Goal: Browse casually: Explore the website without a specific task or goal

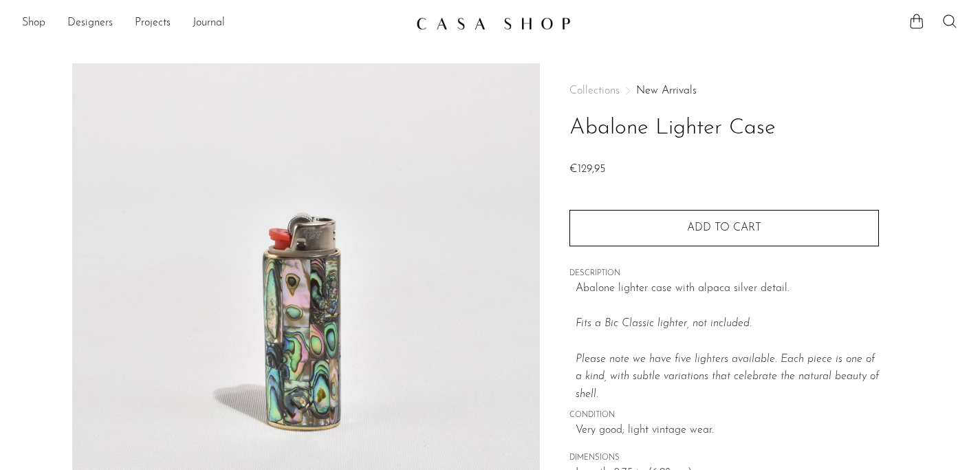
click at [503, 30] on img at bounding box center [493, 24] width 155 height 14
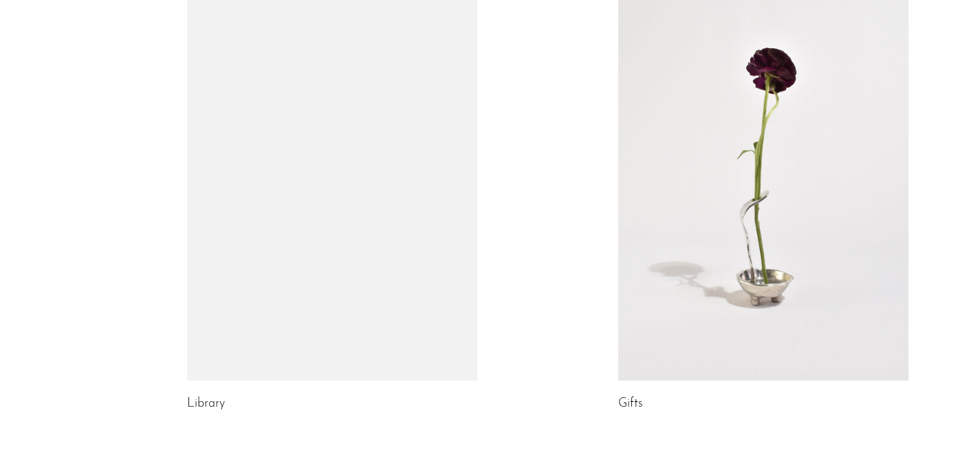
scroll to position [722, 0]
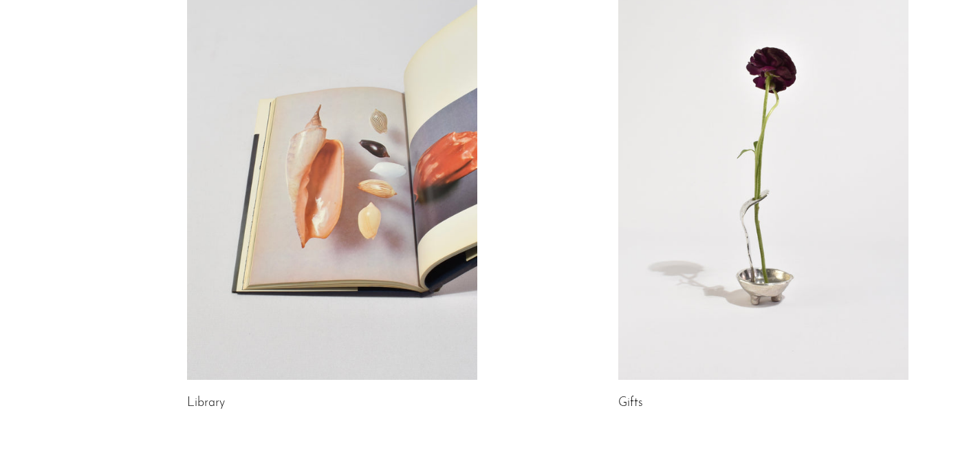
click at [411, 230] on link at bounding box center [332, 176] width 290 height 406
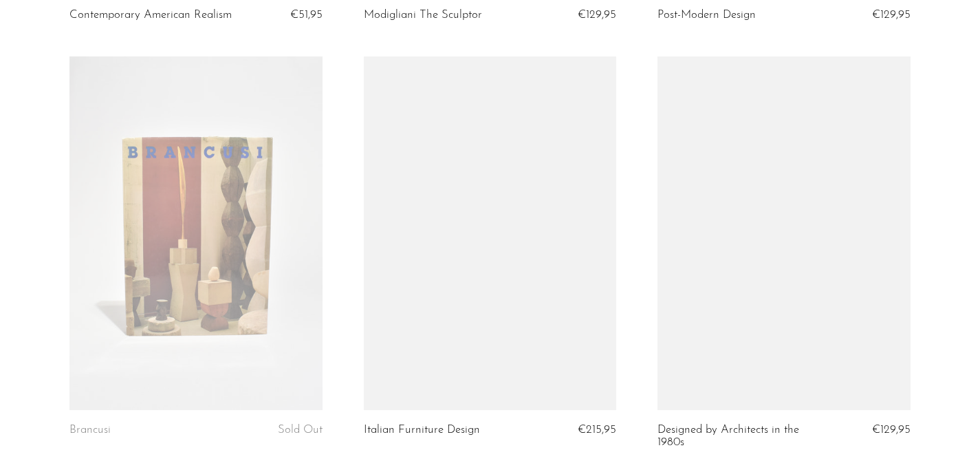
scroll to position [935, 0]
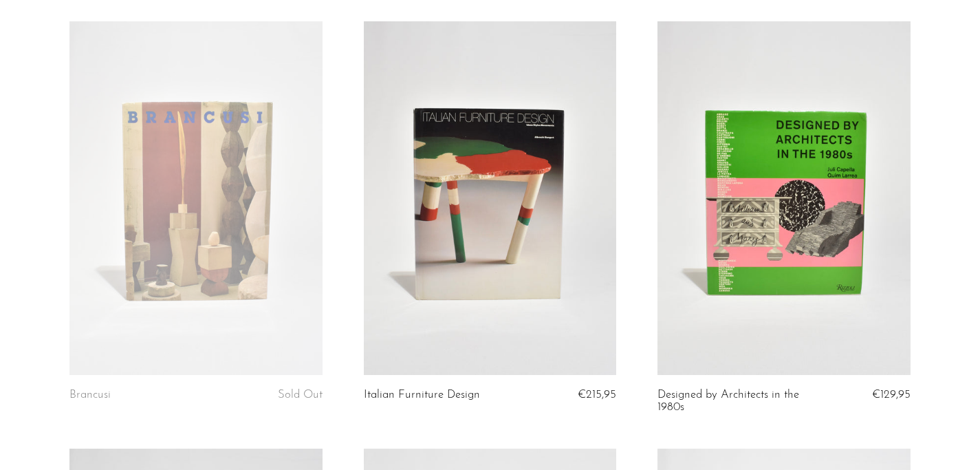
click at [210, 235] on link at bounding box center [195, 197] width 252 height 353
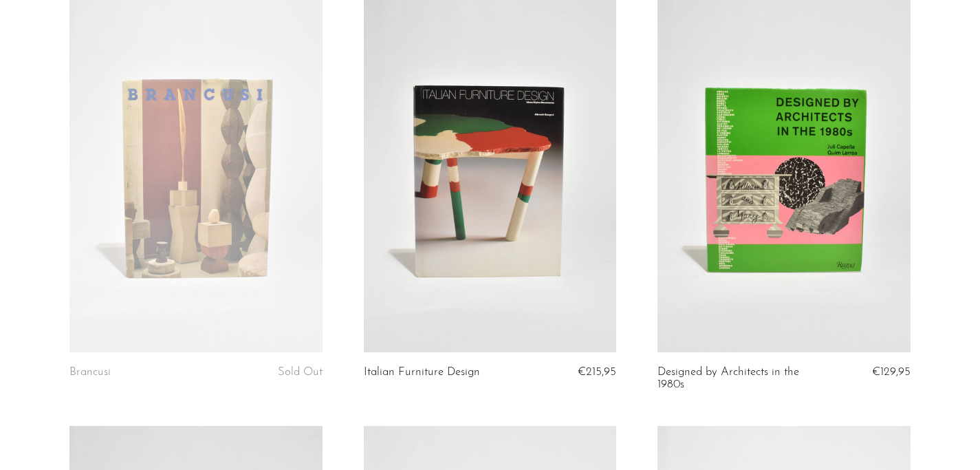
click at [714, 232] on link at bounding box center [783, 175] width 252 height 353
click at [466, 213] on link at bounding box center [490, 175] width 252 height 353
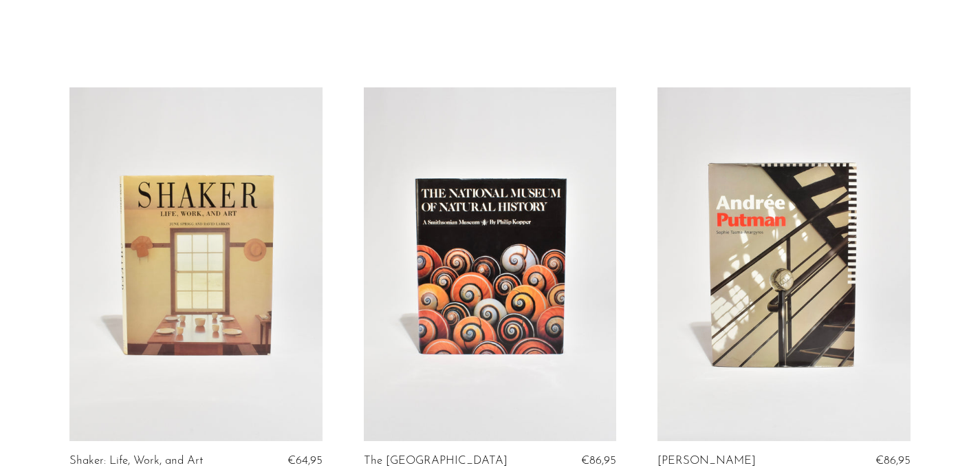
scroll to position [0, 0]
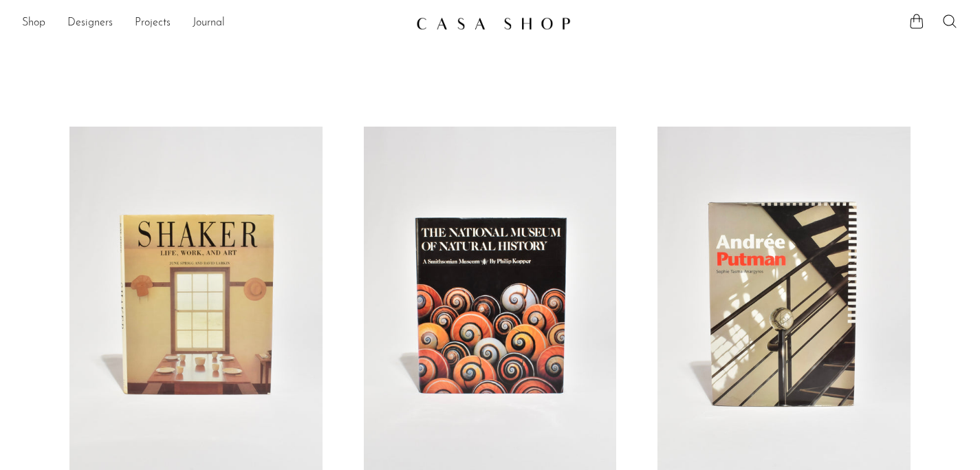
click at [34, 24] on link "Shop" at bounding box center [33, 23] width 23 height 18
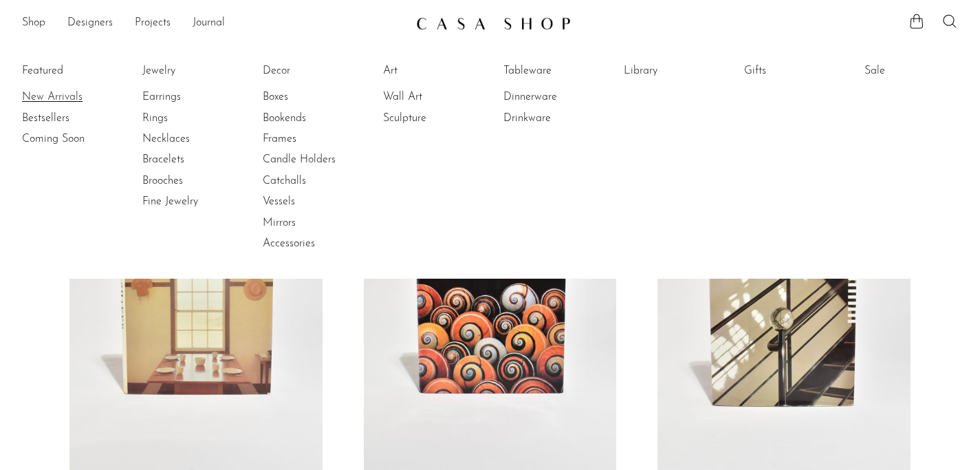
click at [37, 94] on link "New Arrivals" at bounding box center [73, 96] width 103 height 15
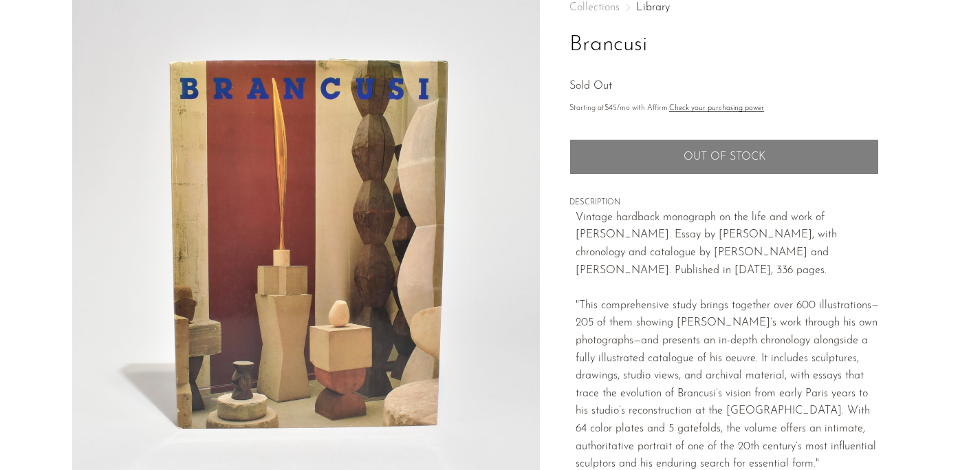
scroll to position [85, 0]
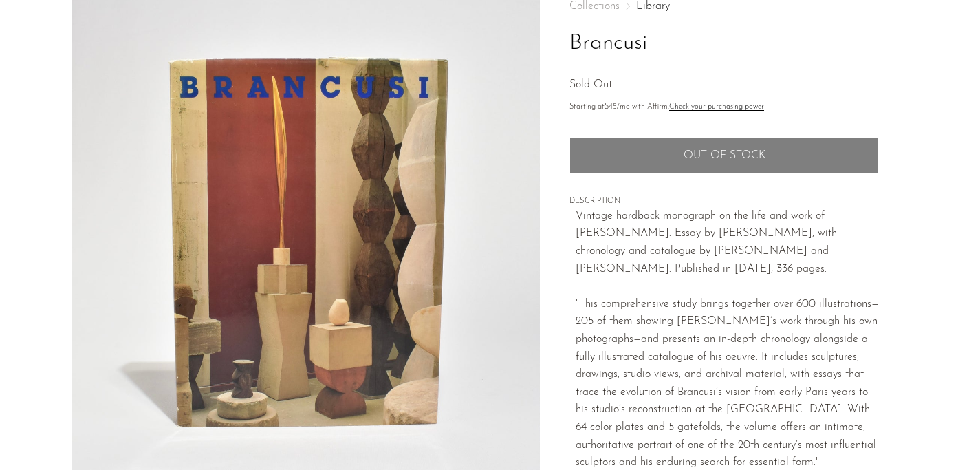
click at [356, 208] on img at bounding box center [306, 237] width 468 height 516
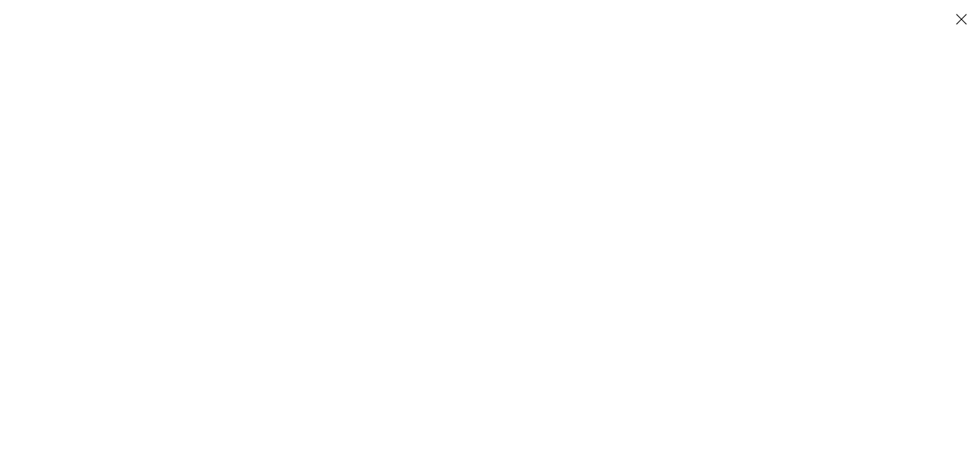
scroll to position [246, 0]
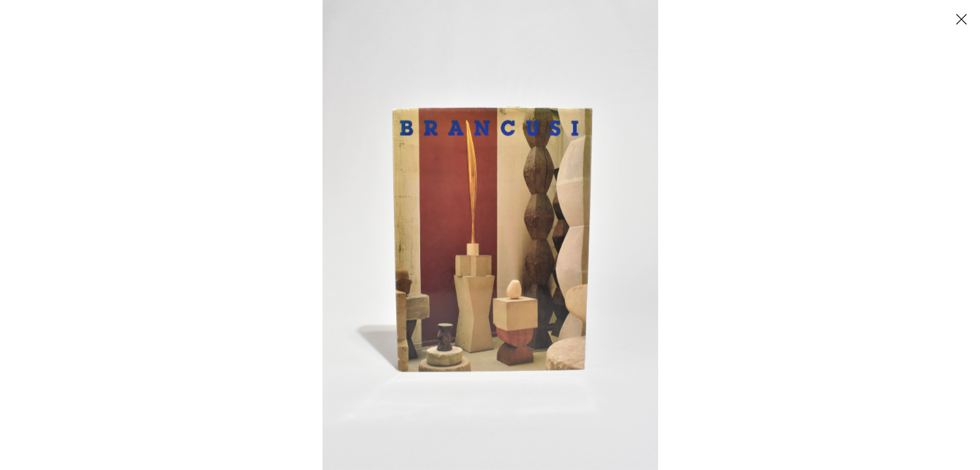
click at [837, 257] on div at bounding box center [813, 235] width 980 height 470
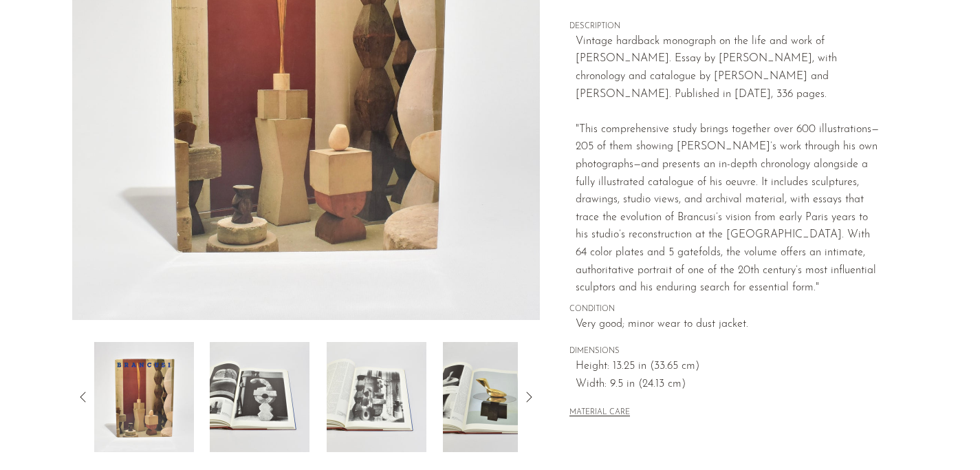
scroll to position [266, 0]
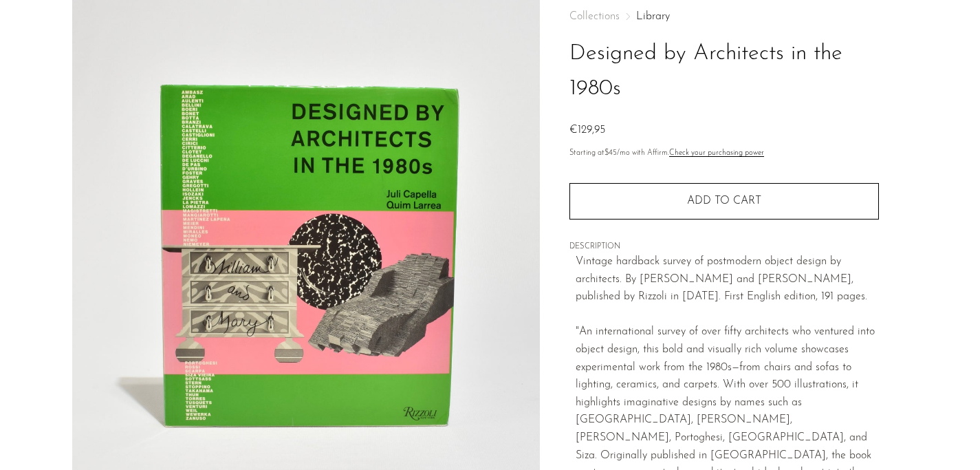
scroll to position [76, 0]
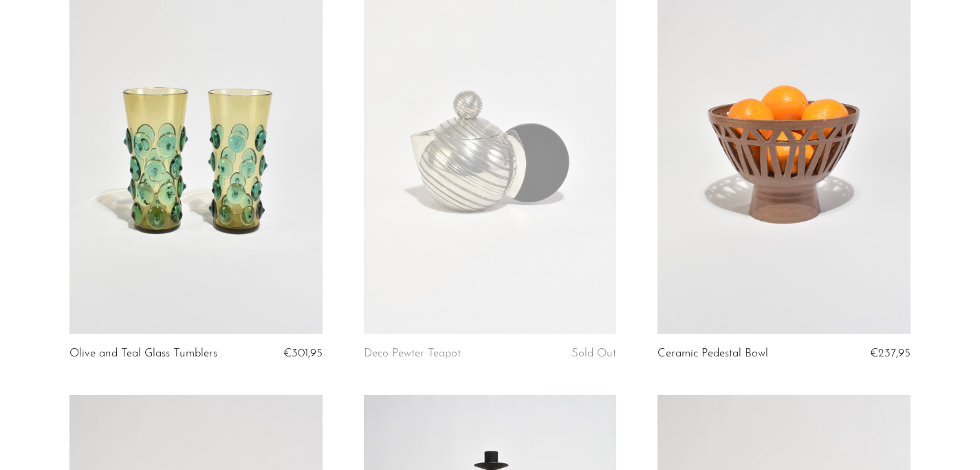
scroll to position [147, 0]
click at [521, 188] on link at bounding box center [490, 155] width 252 height 353
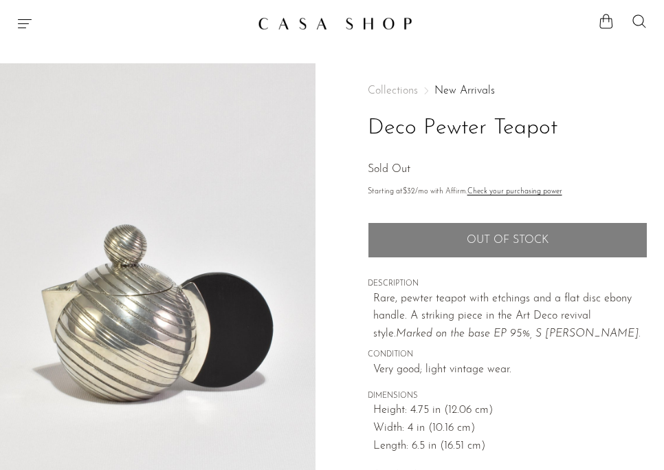
drag, startPoint x: 347, startPoint y: 315, endPoint x: 658, endPoint y: 247, distance: 318.9
click at [0, 0] on body "Shop Featured New Arrivals Bestsellers" at bounding box center [332, 461] width 664 height 922
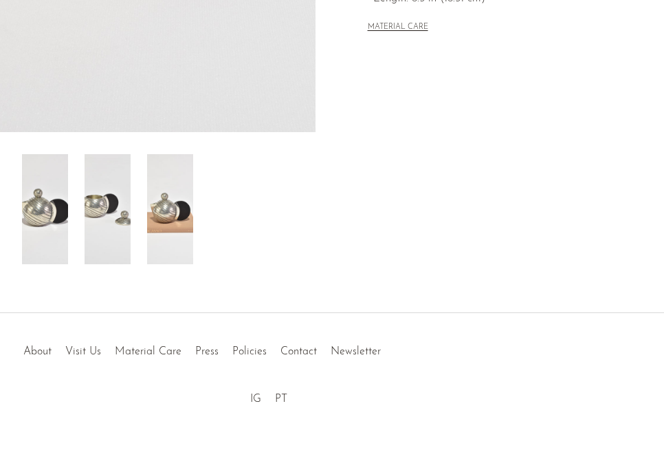
scroll to position [449, 0]
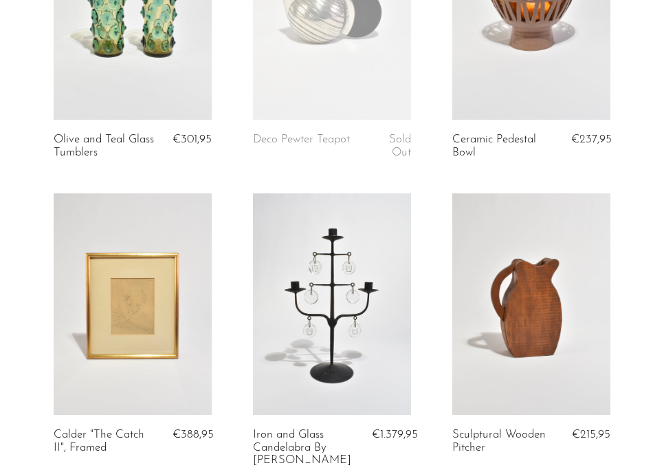
scroll to position [201, 0]
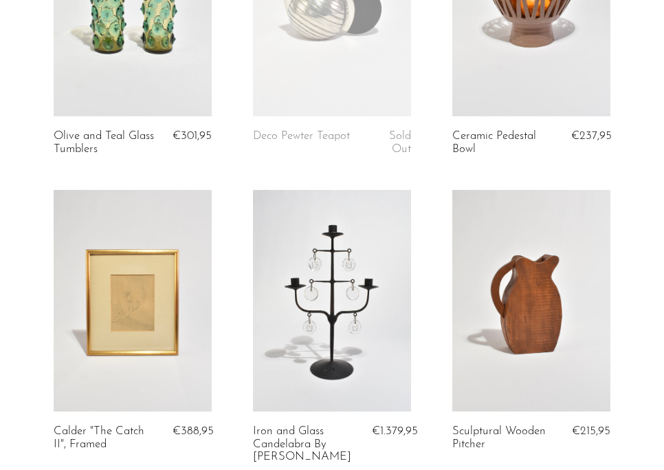
click at [545, 296] on link at bounding box center [532, 300] width 158 height 221
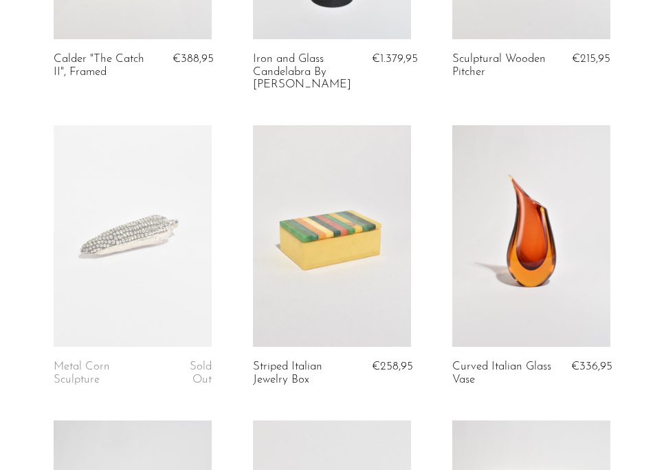
scroll to position [576, 0]
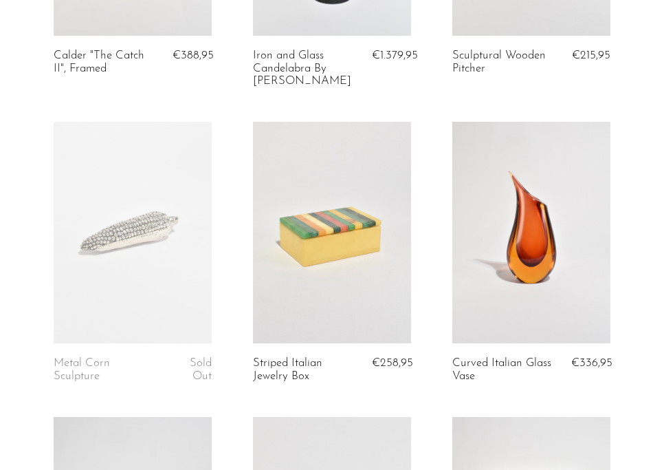
click at [188, 203] on link at bounding box center [133, 232] width 158 height 221
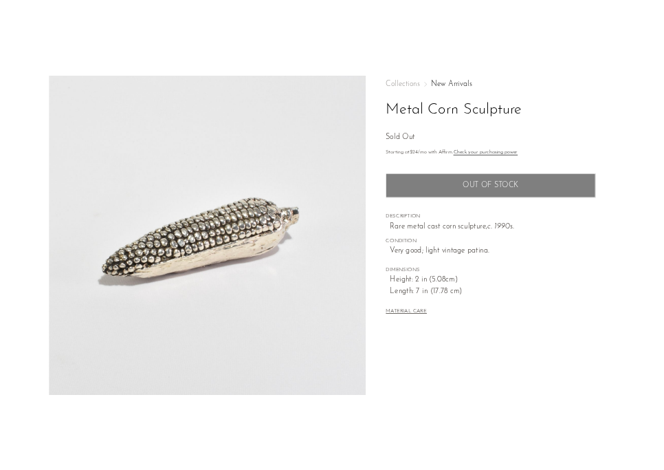
scroll to position [77, 0]
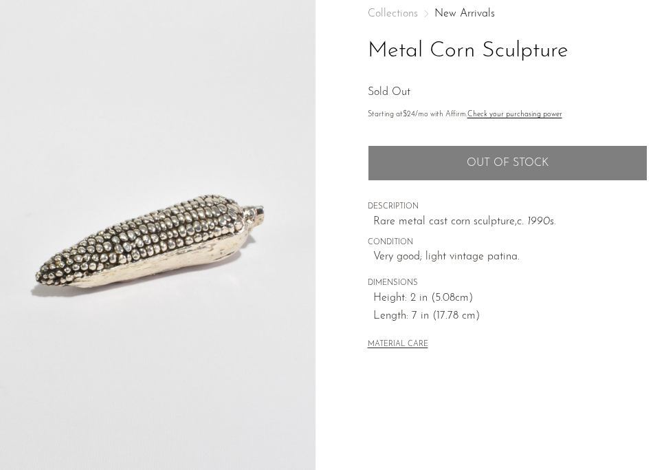
drag, startPoint x: 305, startPoint y: 263, endPoint x: 663, endPoint y: 219, distance: 361.1
click at [0, 0] on img at bounding box center [158, 244] width 316 height 516
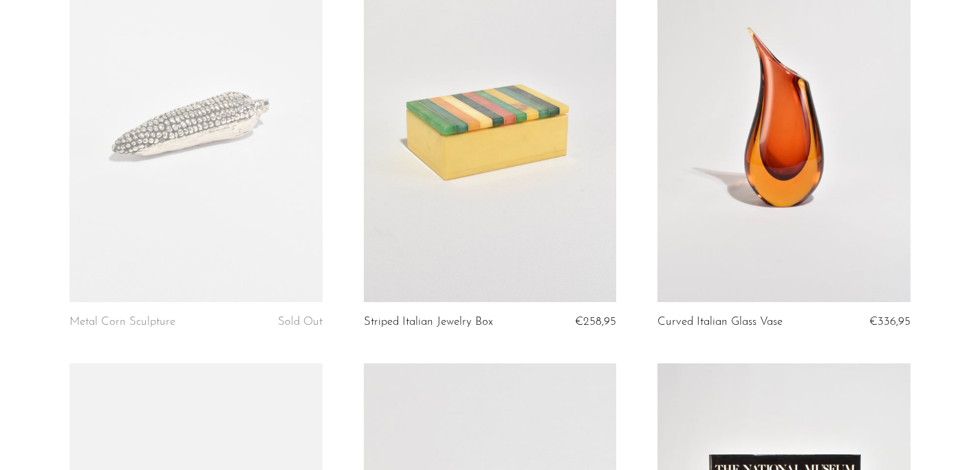
scroll to position [1021, 0]
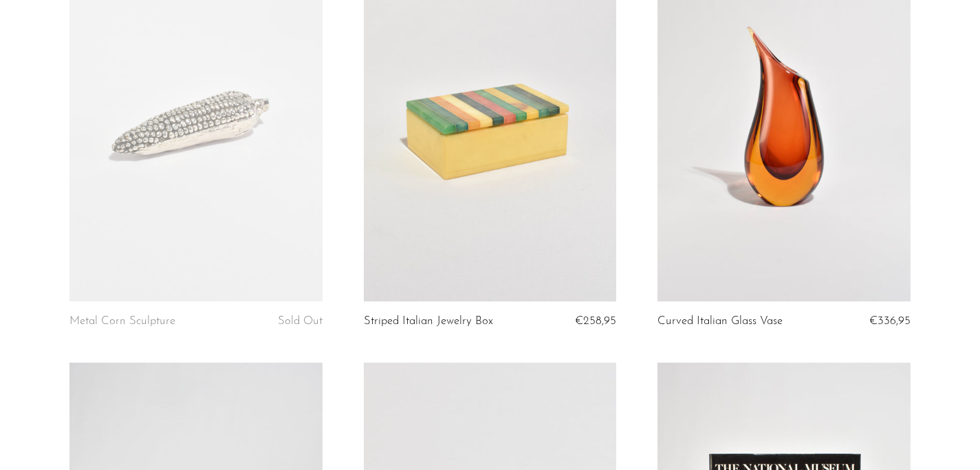
click at [497, 172] on link at bounding box center [490, 124] width 252 height 353
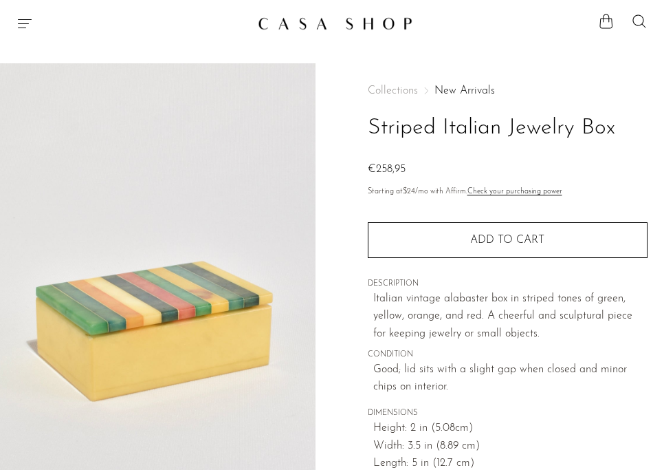
drag, startPoint x: 329, startPoint y: 294, endPoint x: 636, endPoint y: 211, distance: 317.8
click at [0, 0] on body "Shop Featured New Arrivals Bestsellers" at bounding box center [332, 461] width 664 height 922
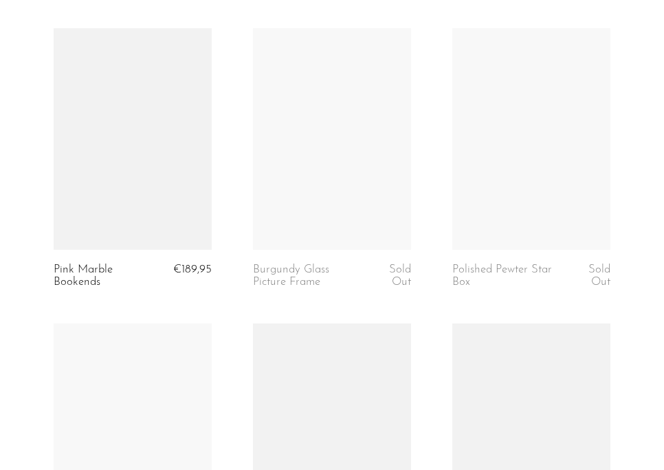
scroll to position [2439, 0]
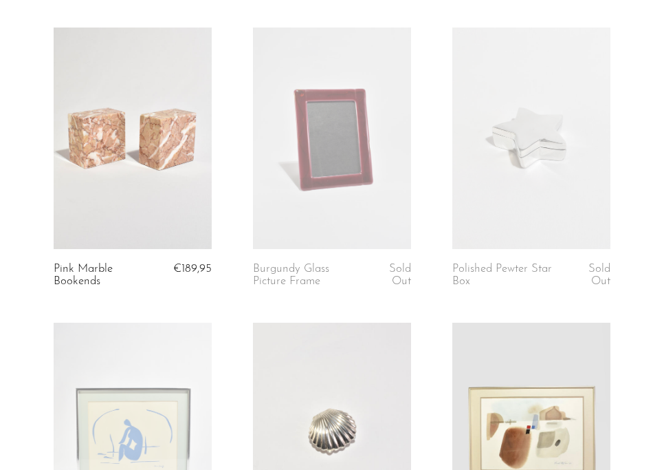
click at [353, 230] on link at bounding box center [332, 138] width 158 height 221
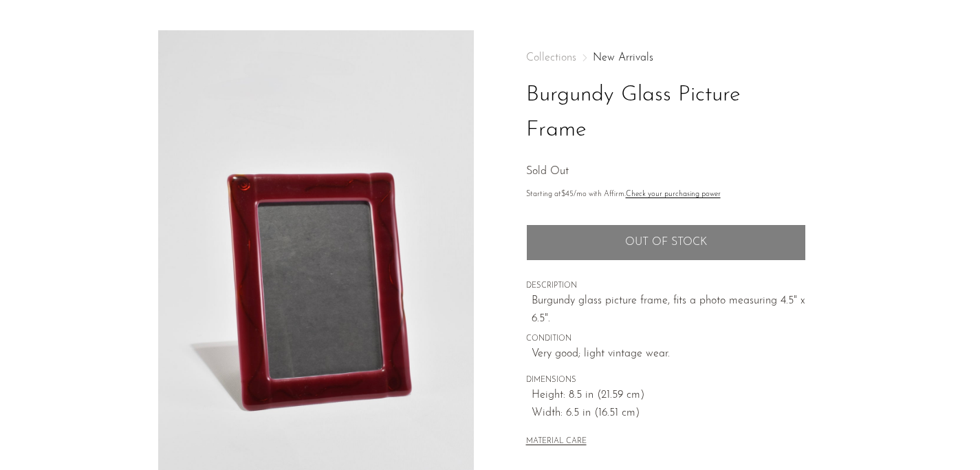
scroll to position [46, 0]
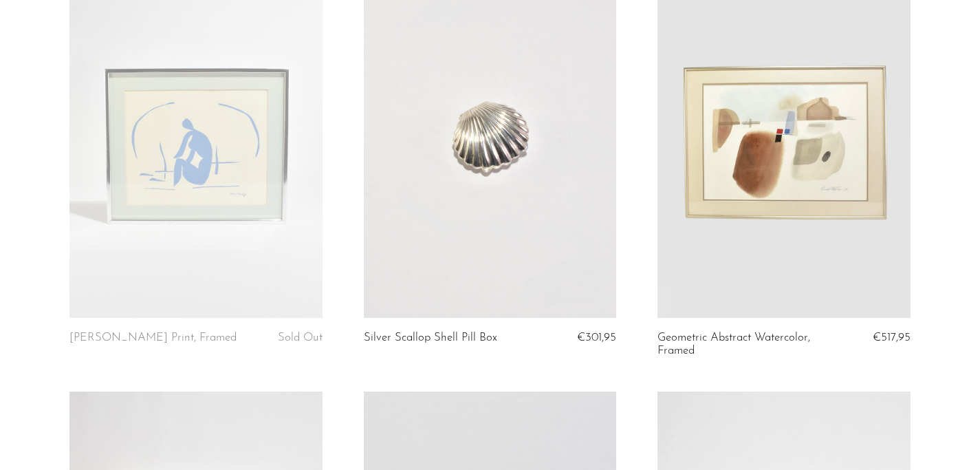
scroll to position [3920, 0]
click at [145, 215] on link at bounding box center [195, 140] width 252 height 353
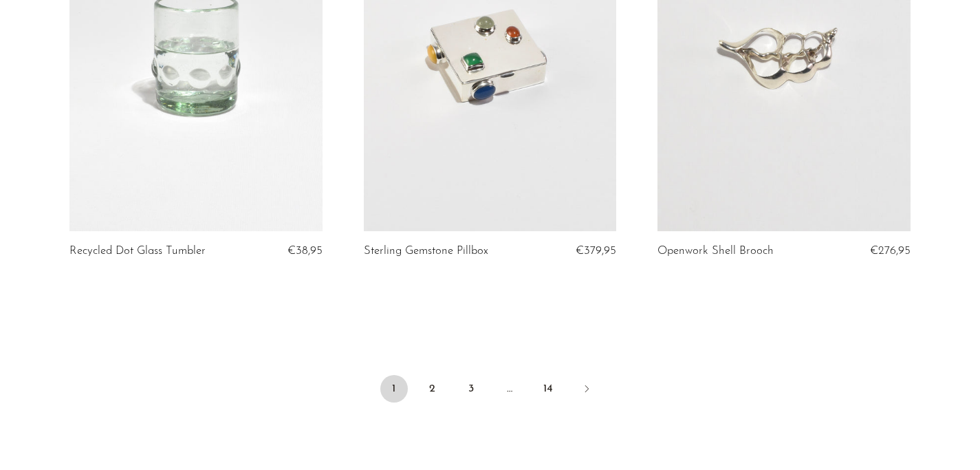
scroll to position [4848, 0]
click at [437, 401] on link "2" at bounding box center [433, 388] width 28 height 28
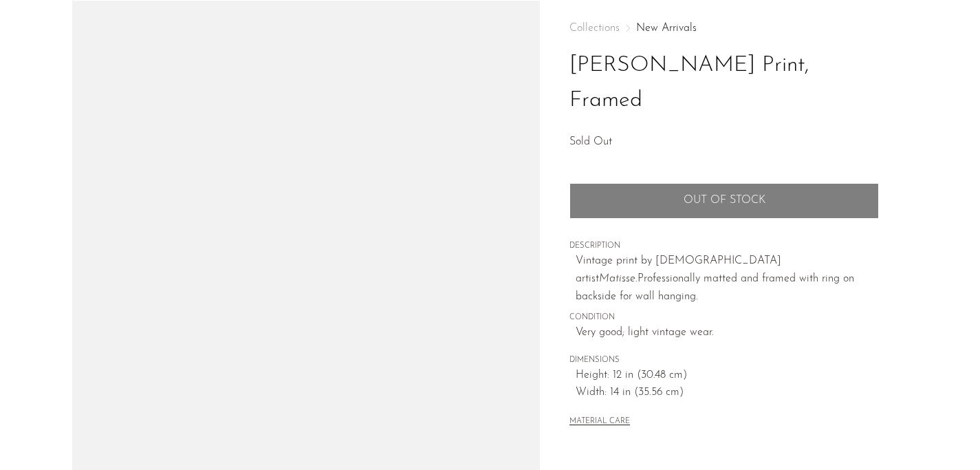
scroll to position [94, 0]
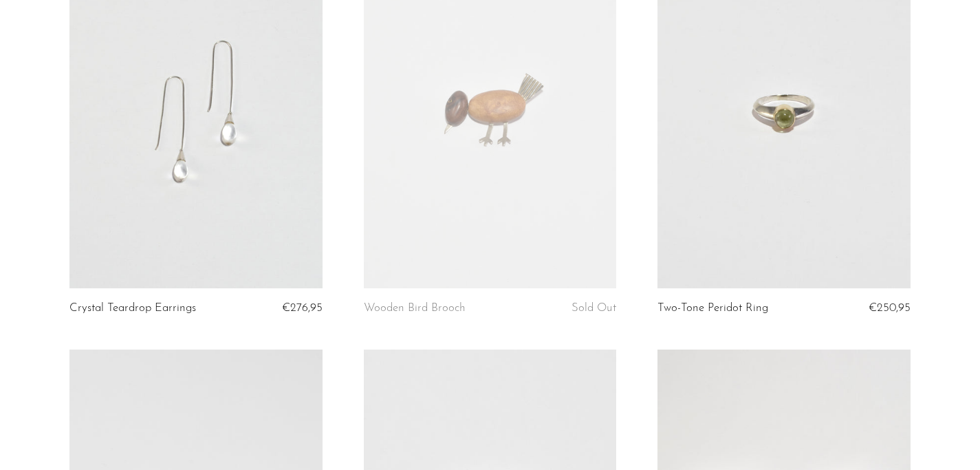
scroll to position [194, 0]
click at [537, 150] on link at bounding box center [490, 109] width 252 height 353
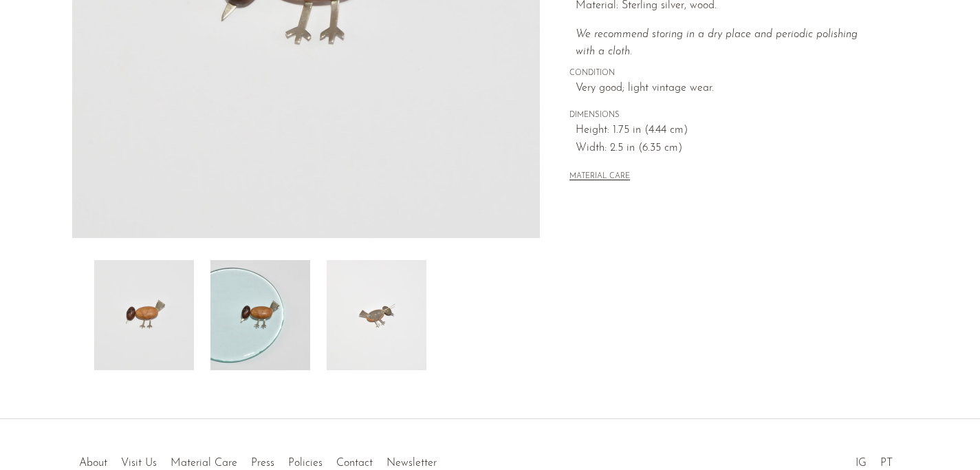
scroll to position [346, 0]
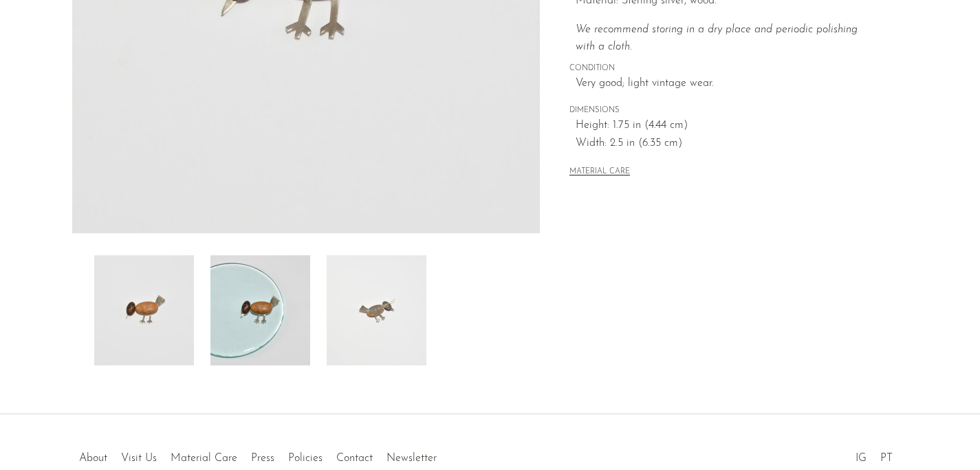
click at [375, 316] on img at bounding box center [377, 310] width 100 height 110
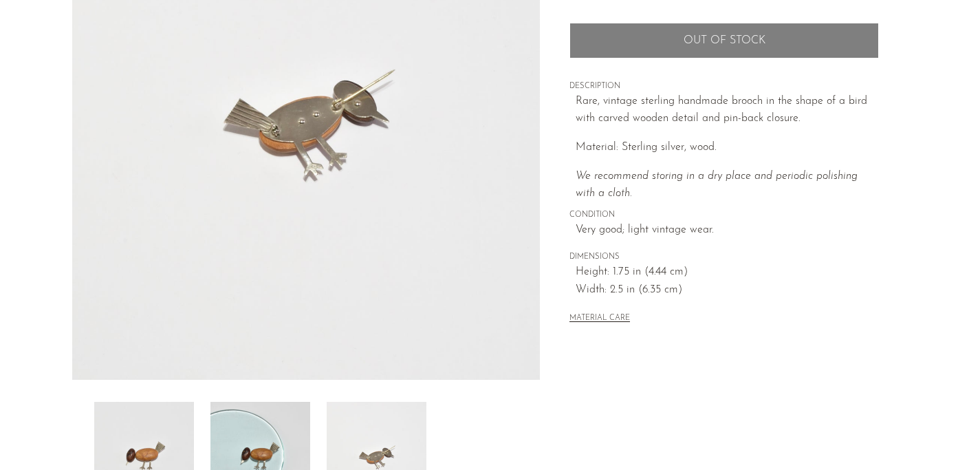
scroll to position [198, 0]
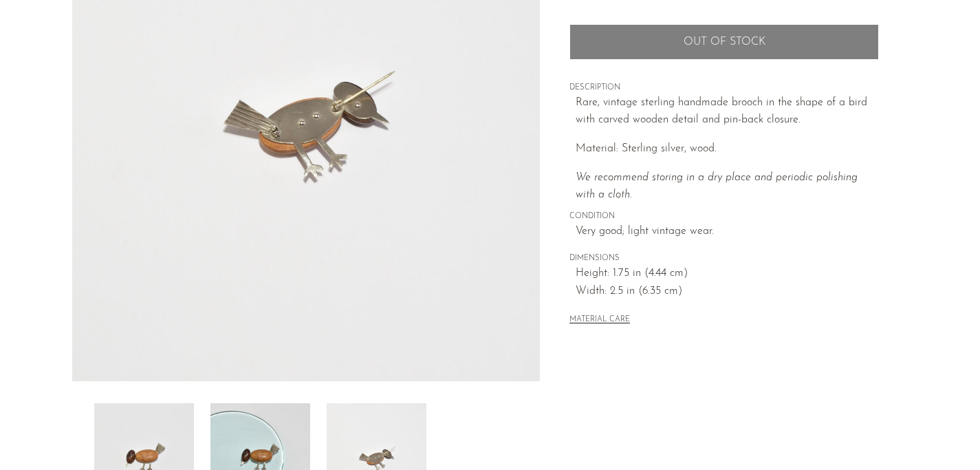
click at [127, 451] on img at bounding box center [144, 458] width 100 height 110
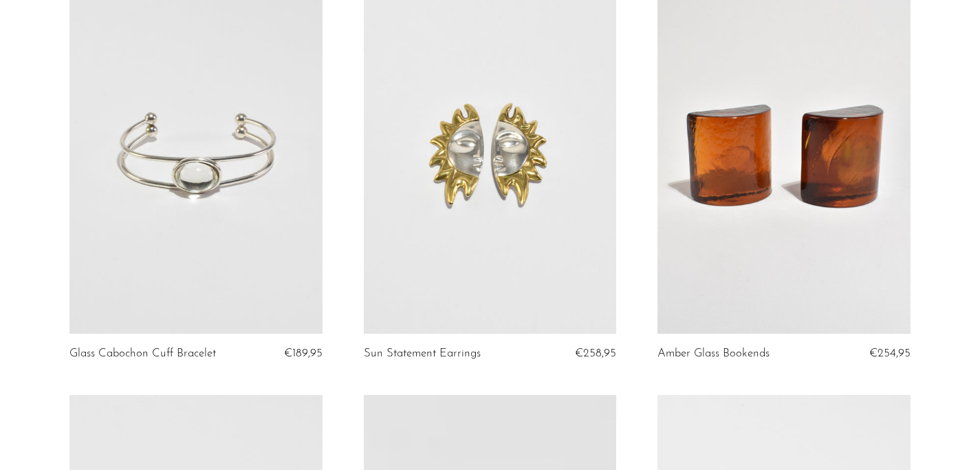
scroll to position [567, 0]
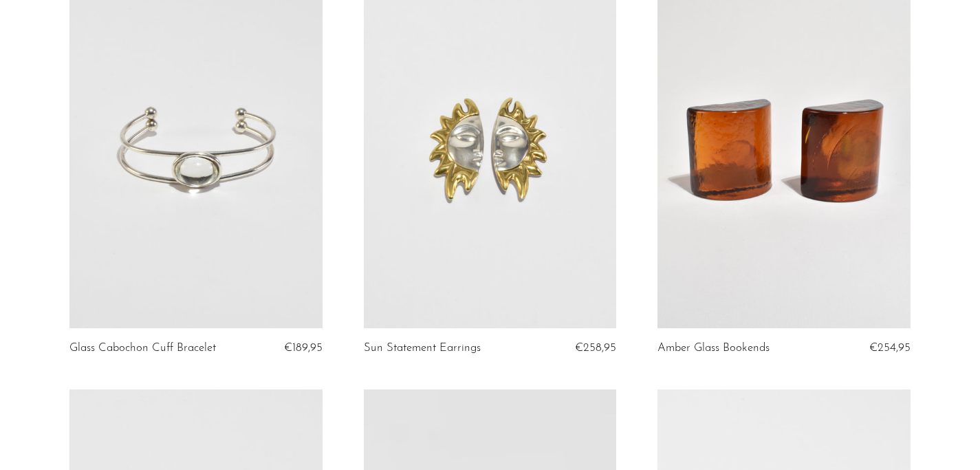
click at [516, 205] on link at bounding box center [490, 151] width 252 height 353
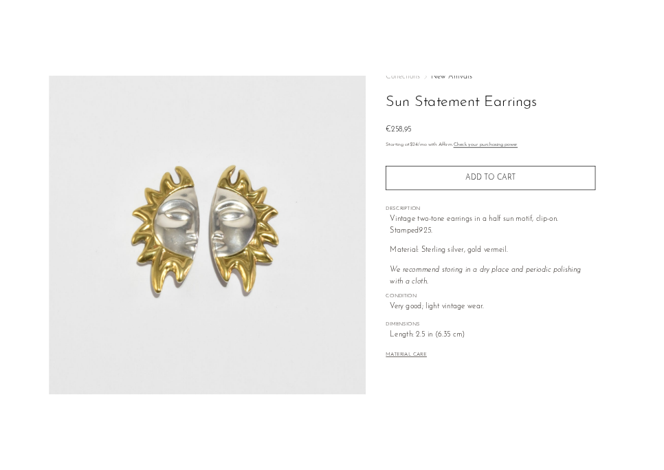
scroll to position [90, 0]
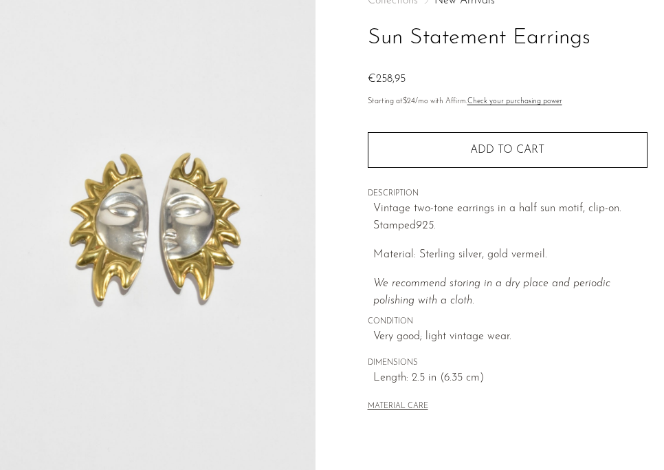
drag, startPoint x: 331, startPoint y: 248, endPoint x: 659, endPoint y: 152, distance: 341.0
click at [0, 0] on img at bounding box center [158, 231] width 316 height 516
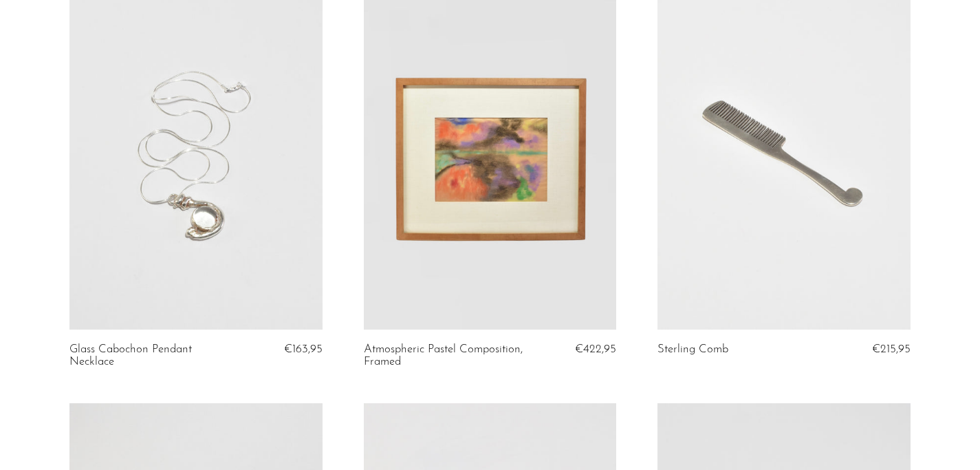
scroll to position [1035, 0]
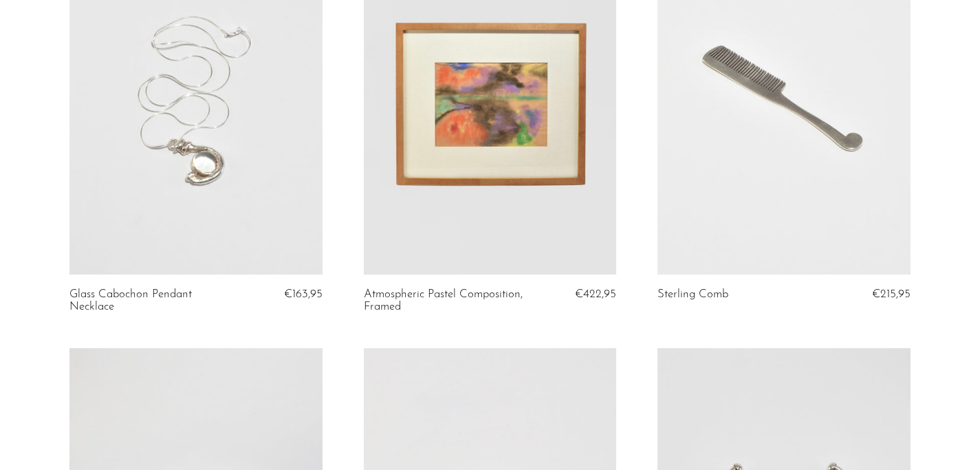
click at [479, 160] on link at bounding box center [490, 97] width 252 height 353
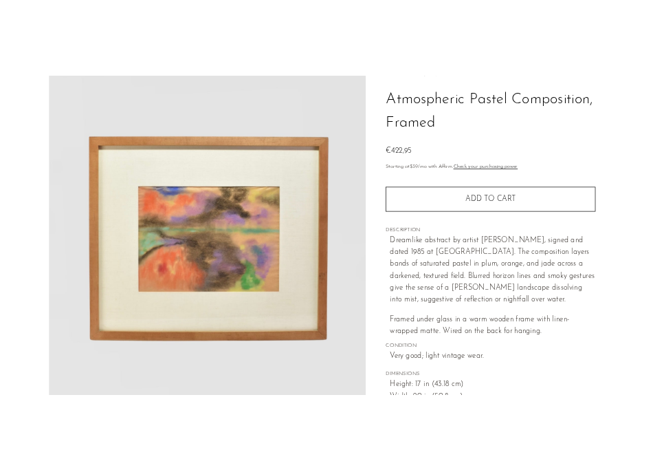
scroll to position [97, 0]
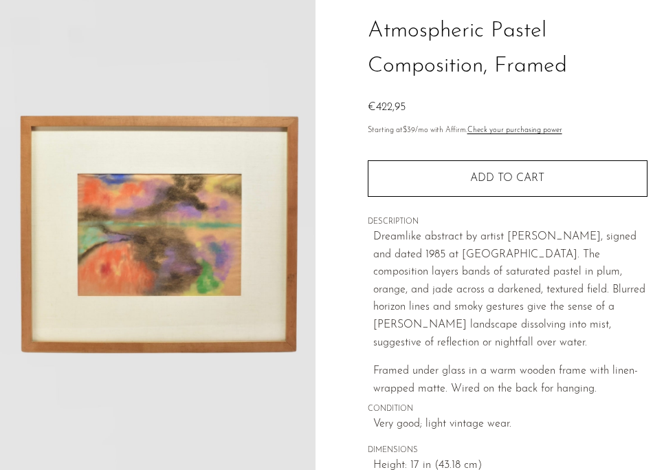
drag, startPoint x: 345, startPoint y: 254, endPoint x: 655, endPoint y: 250, distance: 310.9
click at [0, 0] on img at bounding box center [158, 224] width 316 height 516
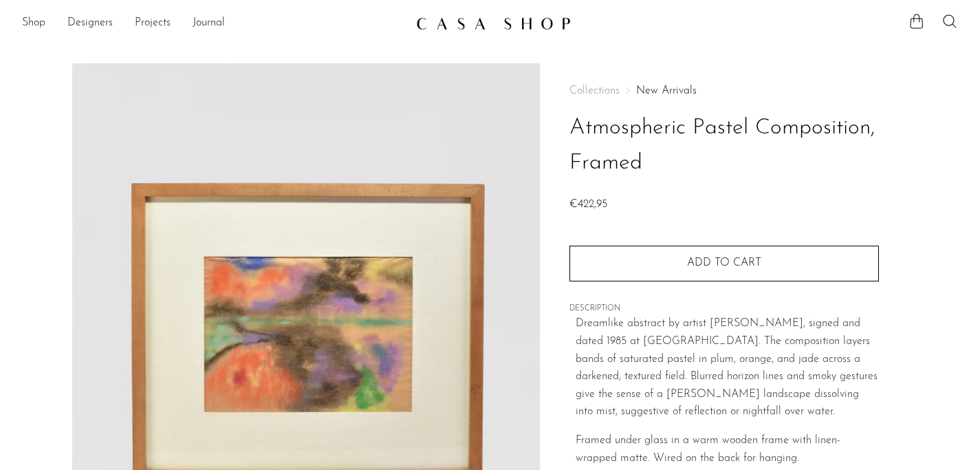
scroll to position [97, 0]
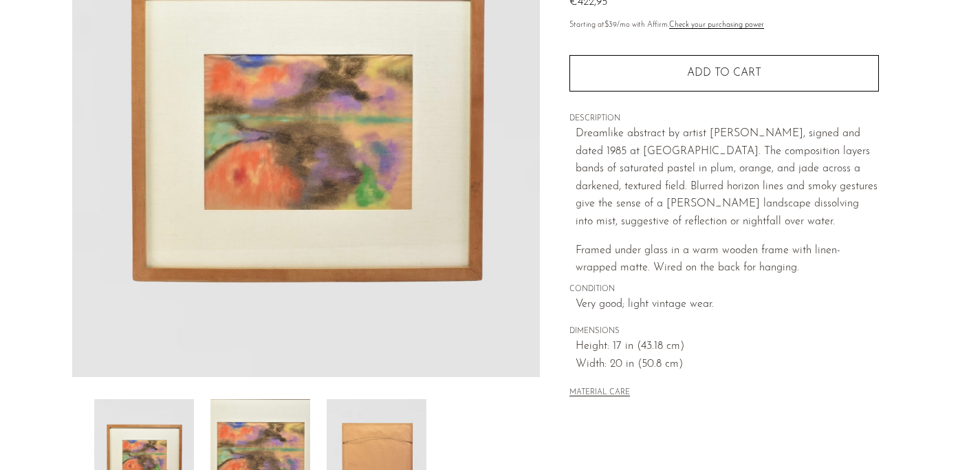
scroll to position [279, 0]
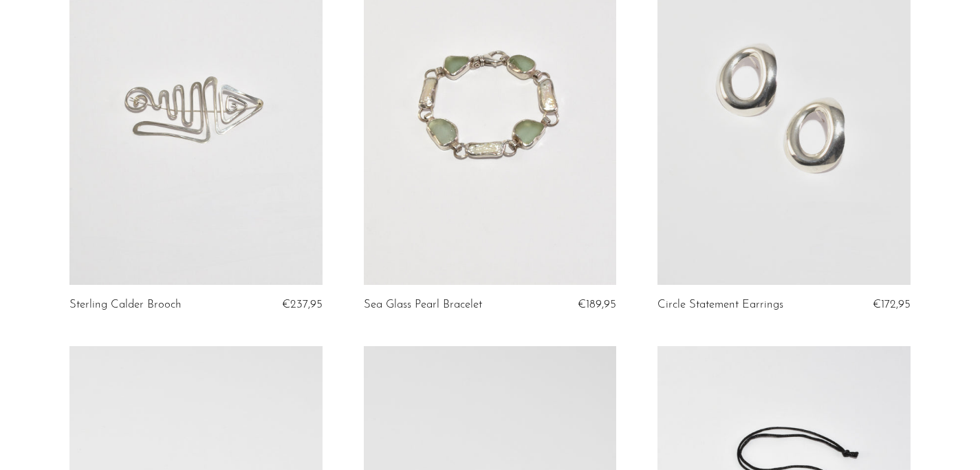
scroll to position [1712, 0]
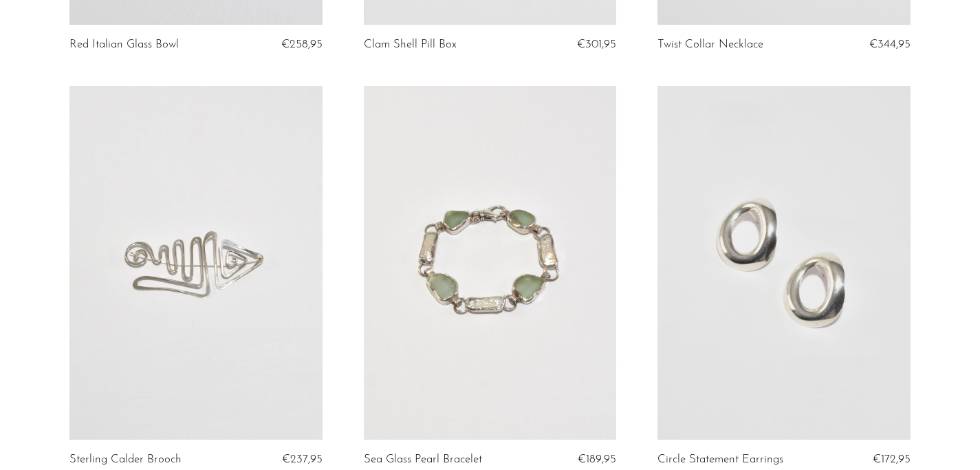
click at [460, 246] on link at bounding box center [490, 262] width 252 height 353
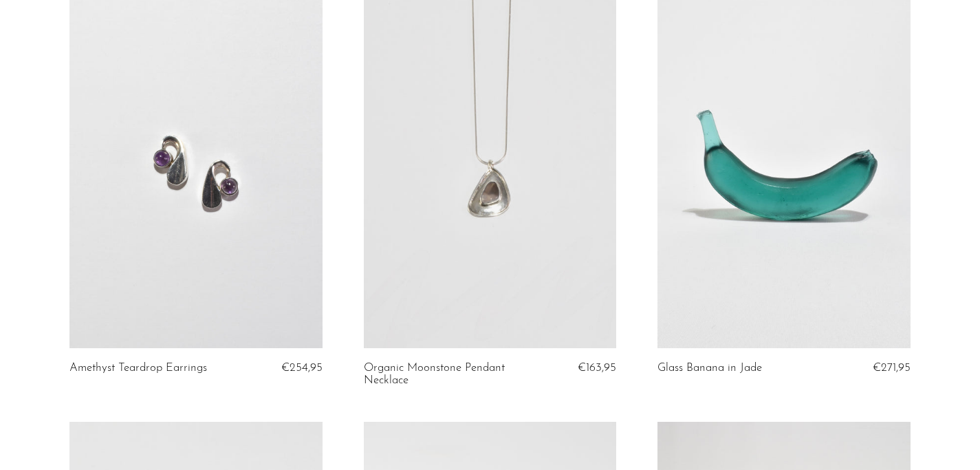
scroll to position [3516, 0]
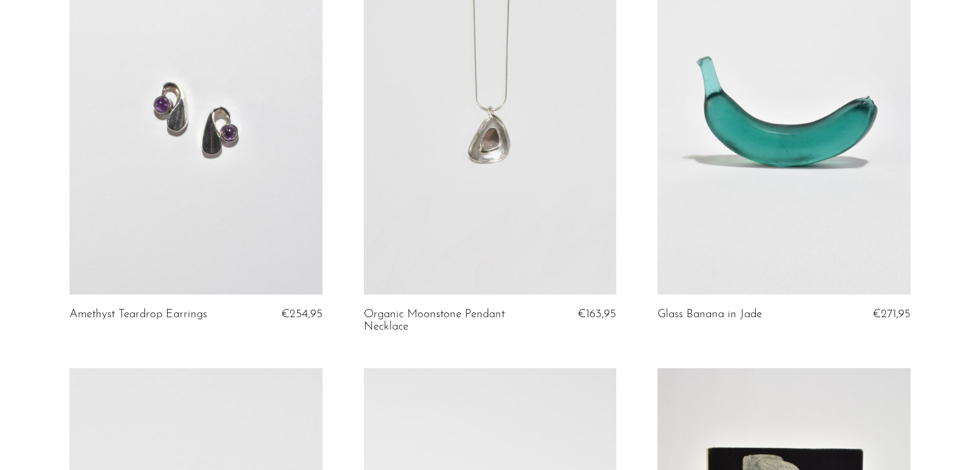
click at [792, 144] on link at bounding box center [783, 116] width 252 height 353
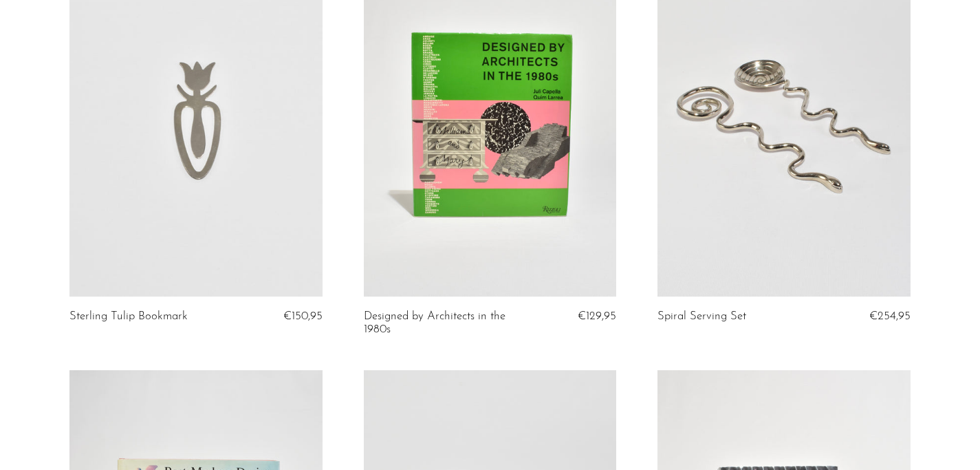
scroll to position [4352, 0]
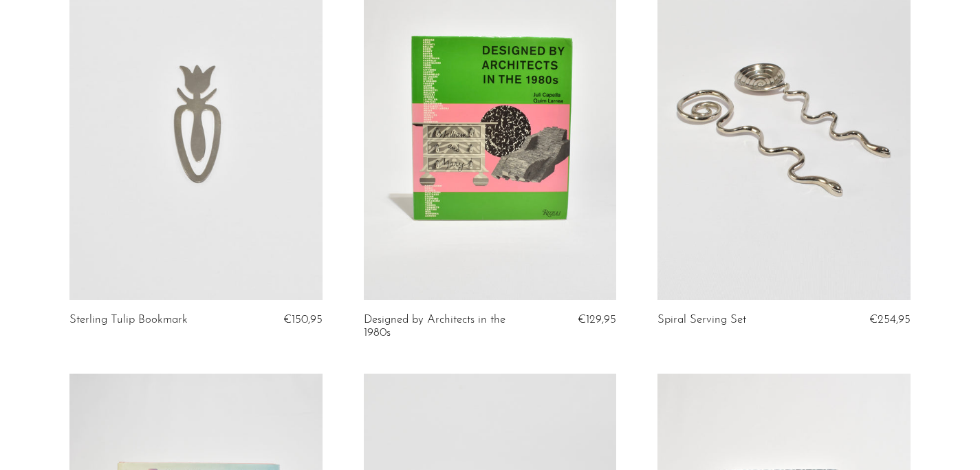
click at [177, 101] on link at bounding box center [195, 122] width 252 height 353
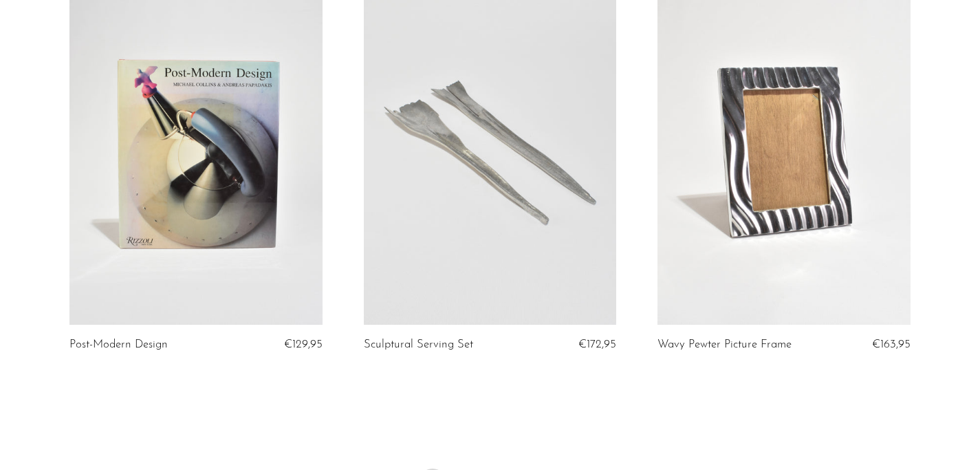
scroll to position [4756, 0]
click at [467, 175] on link at bounding box center [490, 146] width 252 height 353
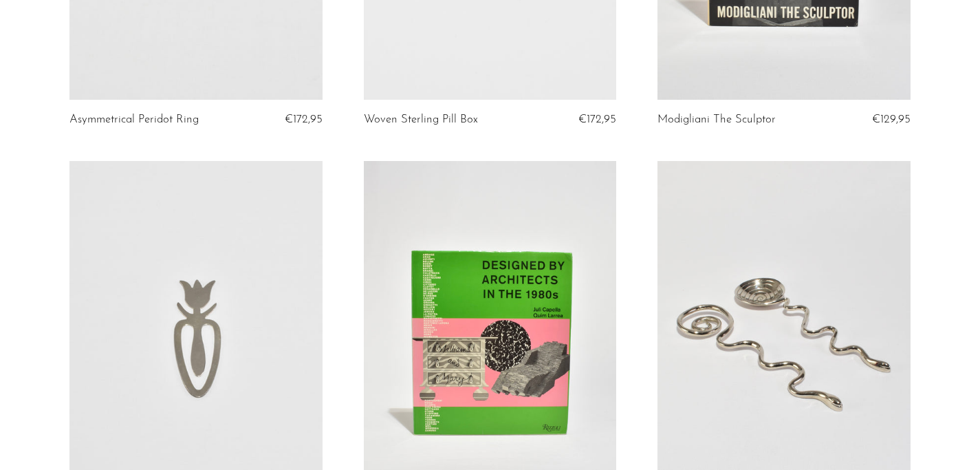
scroll to position [4332, 0]
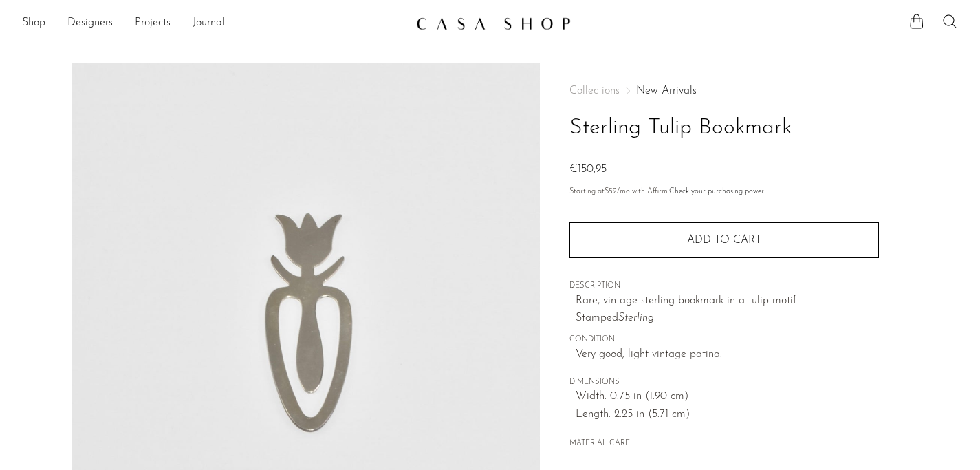
scroll to position [111, 0]
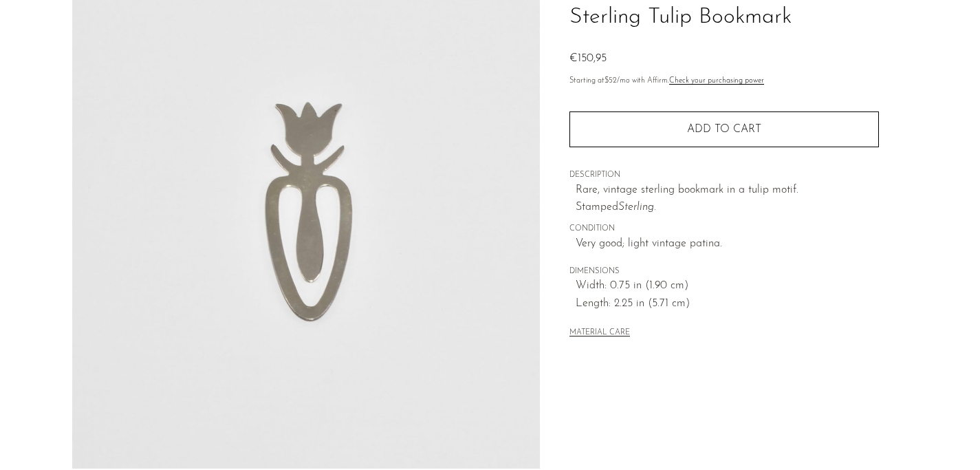
click at [750, 15] on h1 "Sterling Tulip Bookmark" at bounding box center [723, 17] width 309 height 35
copy h1 "Bookmark"
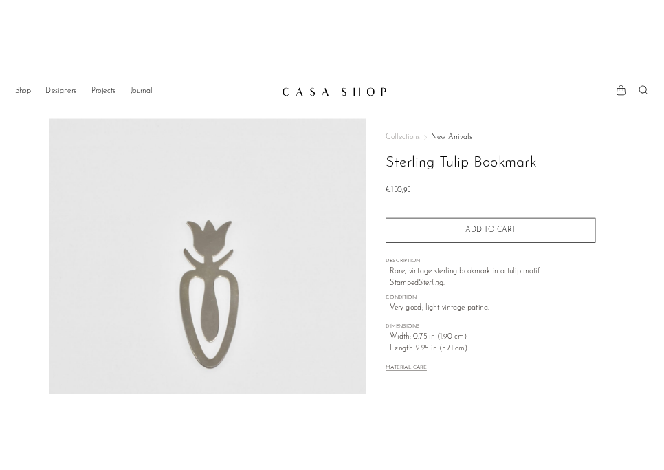
scroll to position [111, 0]
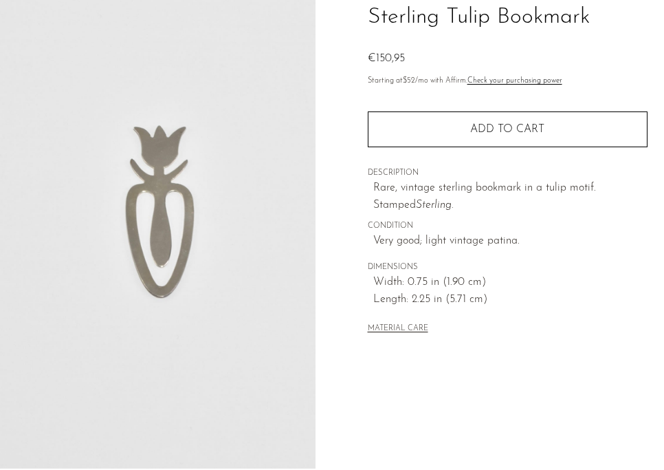
drag, startPoint x: 302, startPoint y: 206, endPoint x: 657, endPoint y: 100, distance: 370.1
click at [0, 0] on img at bounding box center [158, 211] width 316 height 516
